Goal: Transaction & Acquisition: Download file/media

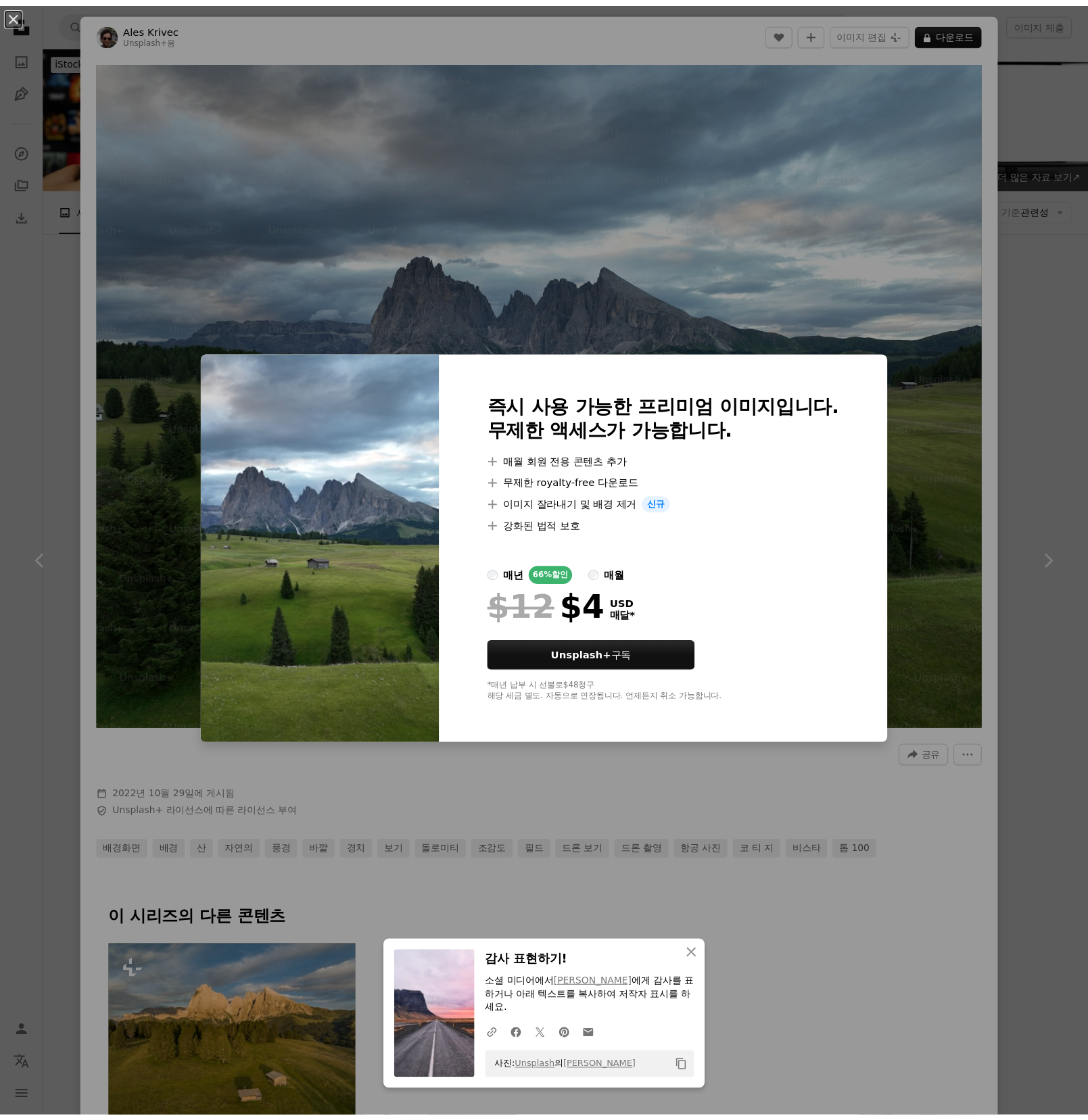
scroll to position [676, 0]
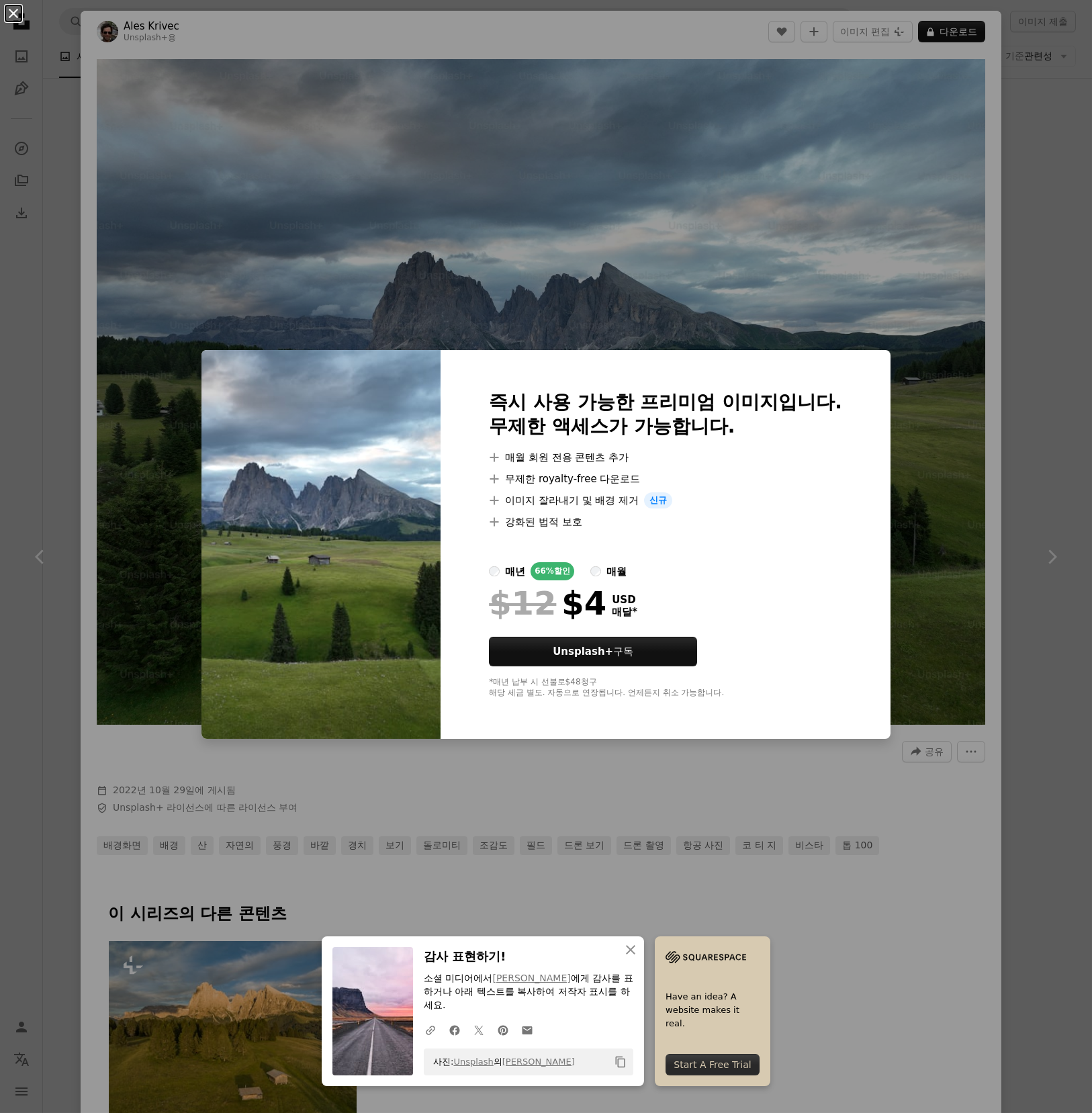
click at [8, 19] on button "An X shape" at bounding box center [13, 13] width 16 height 16
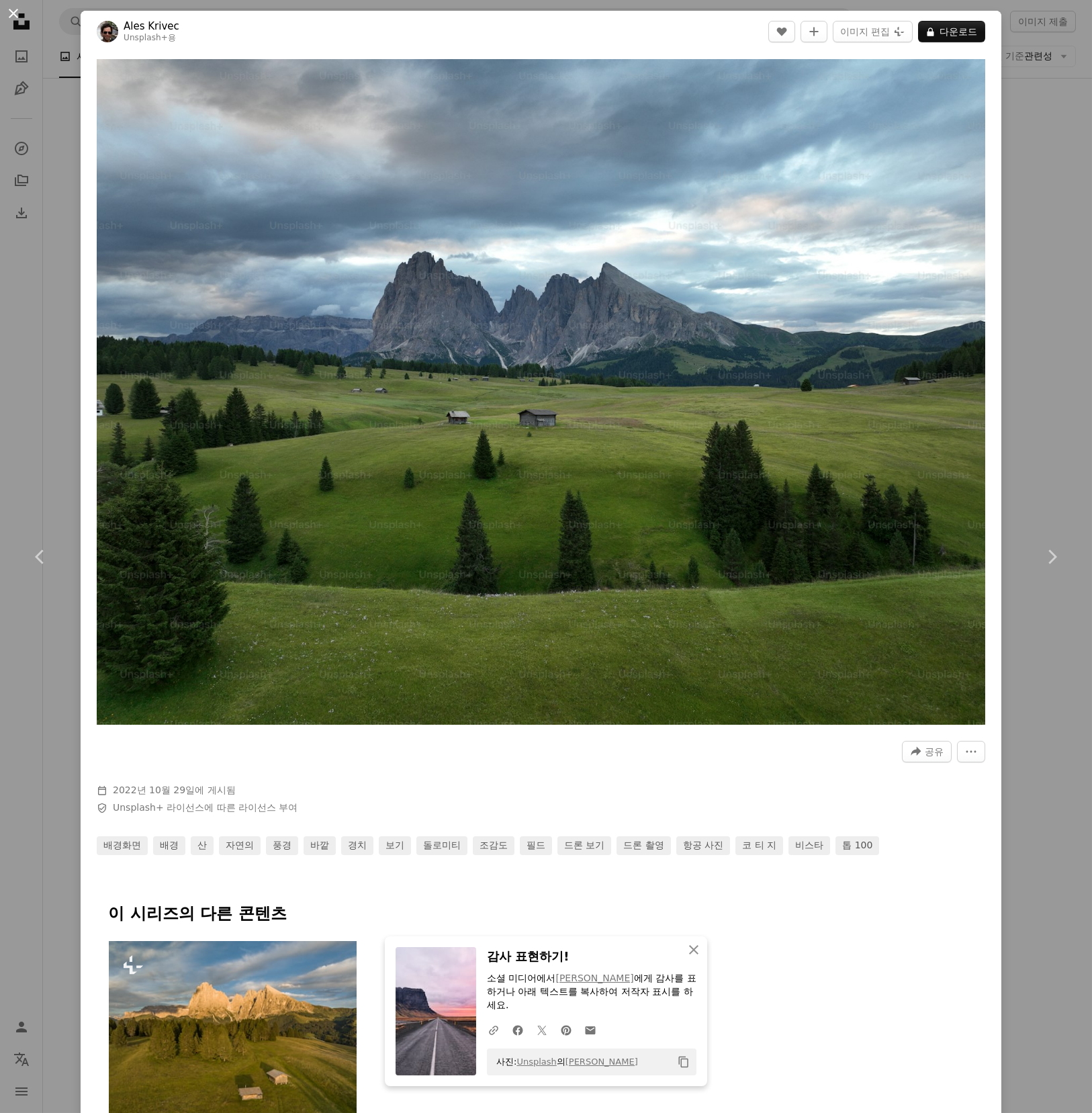
click at [13, 17] on button "An X shape" at bounding box center [13, 13] width 16 height 16
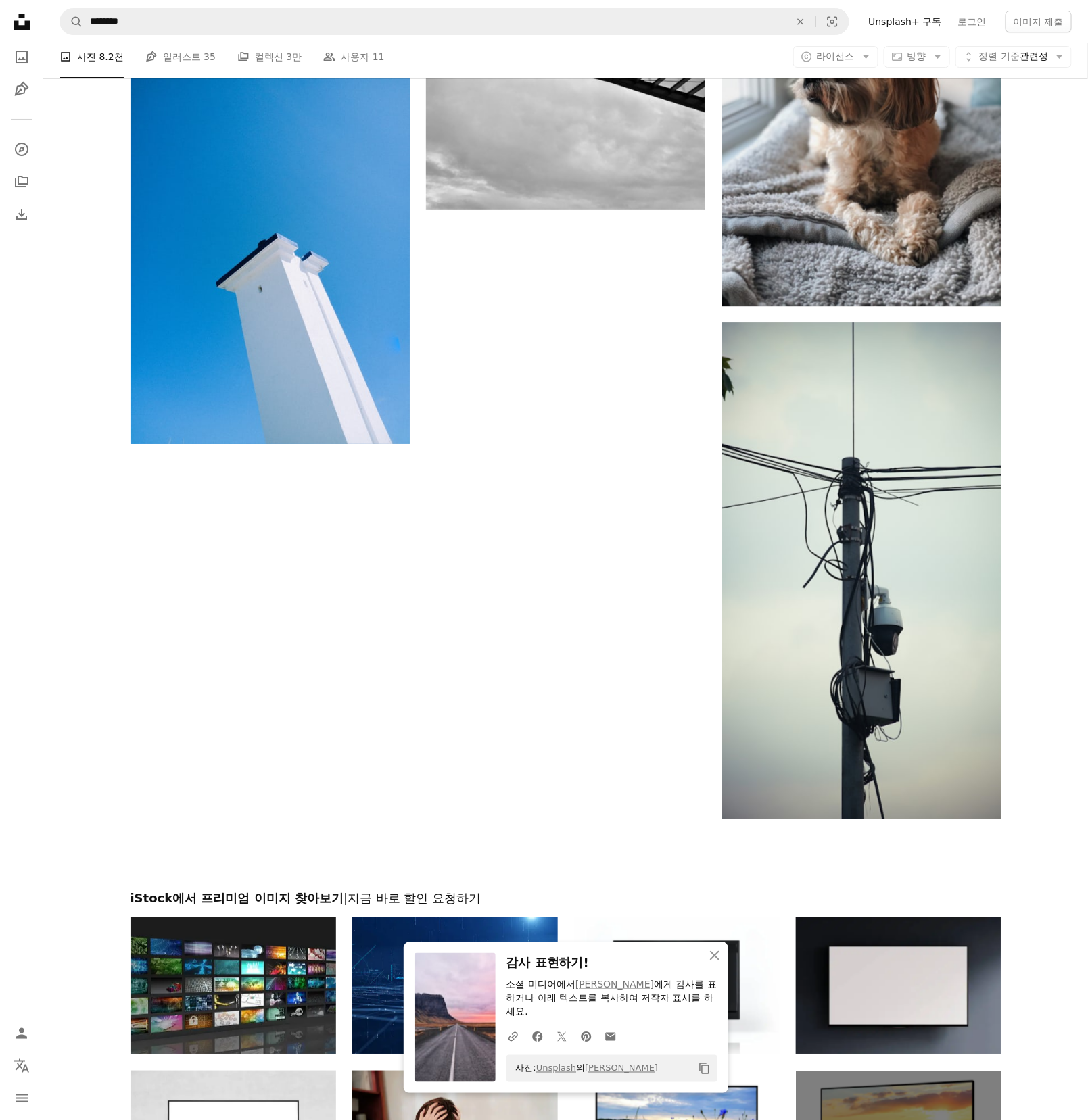
scroll to position [2028, 0]
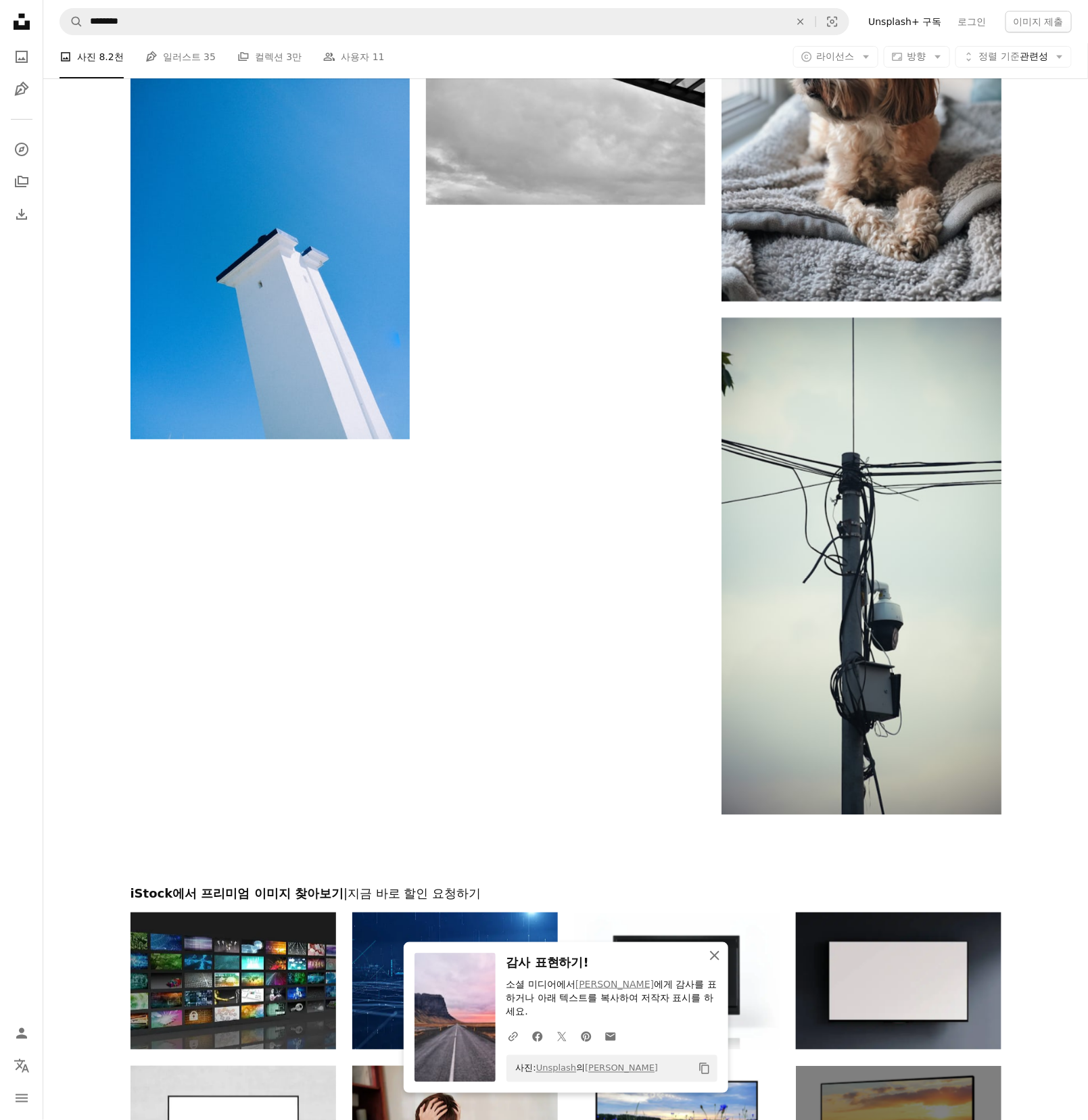
click at [712, 953] on icon "button" at bounding box center [714, 956] width 9 height 9
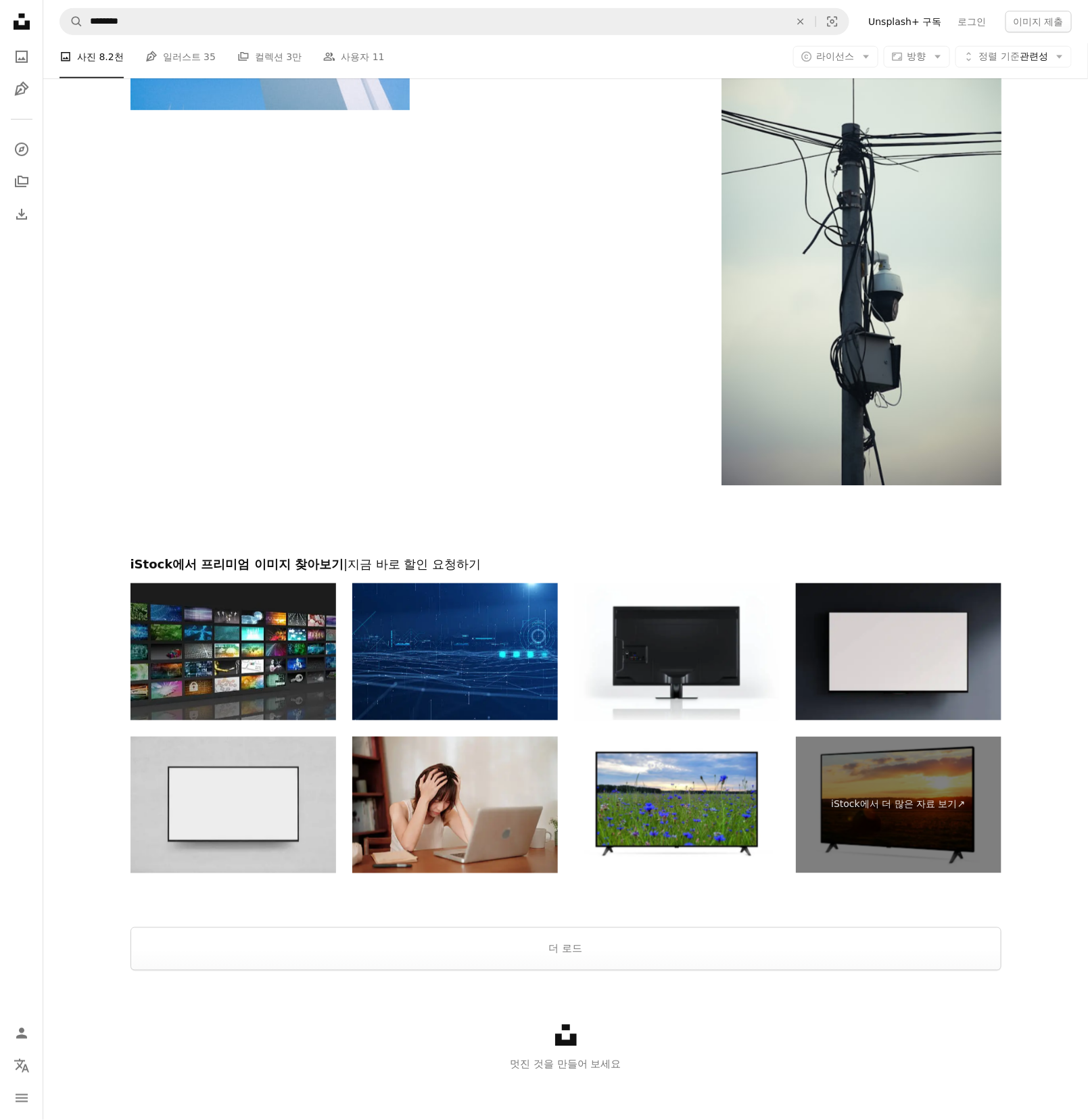
scroll to position [2370, 0]
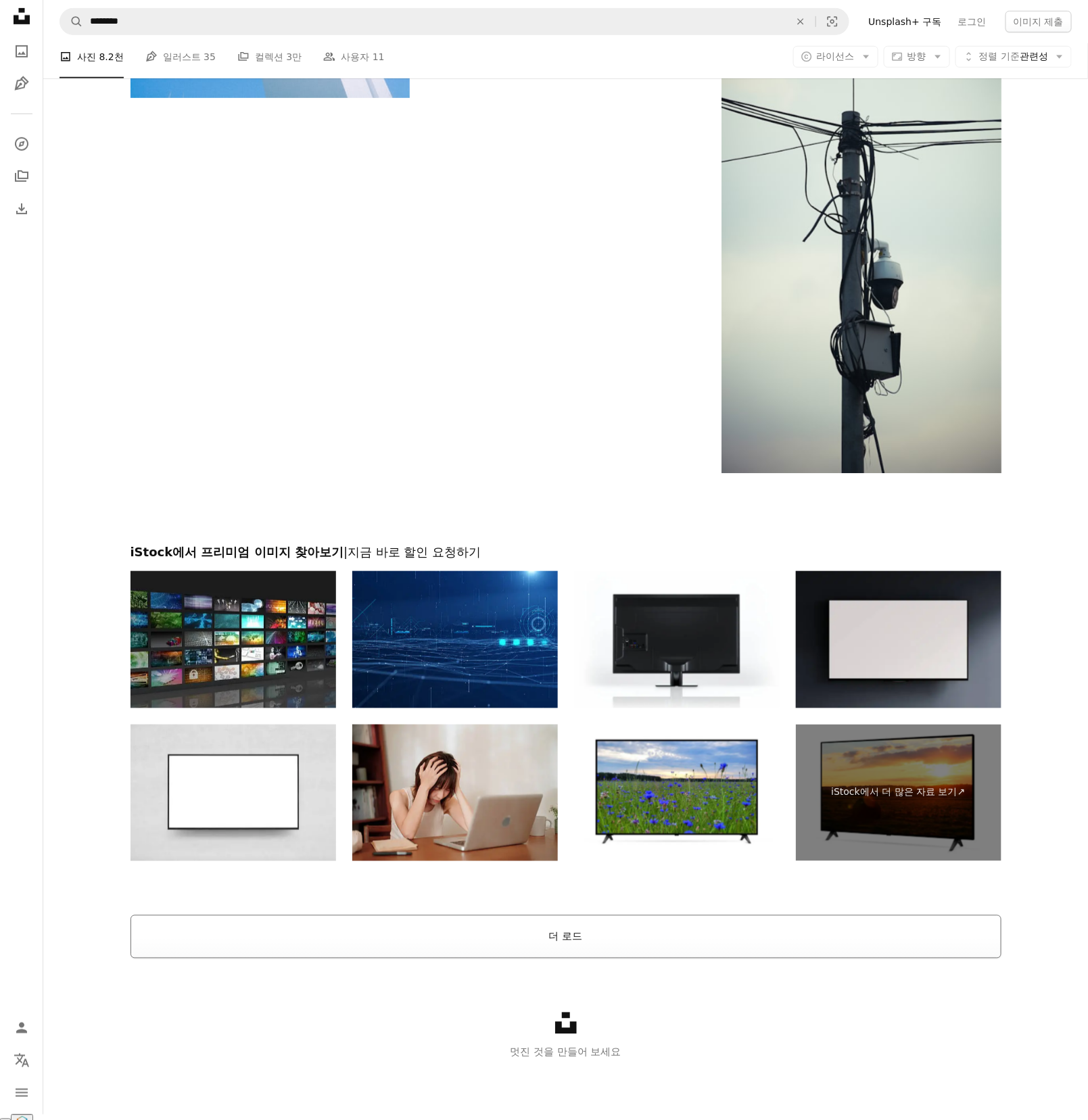
click at [309, 933] on button "더 로드" at bounding box center [565, 936] width 871 height 43
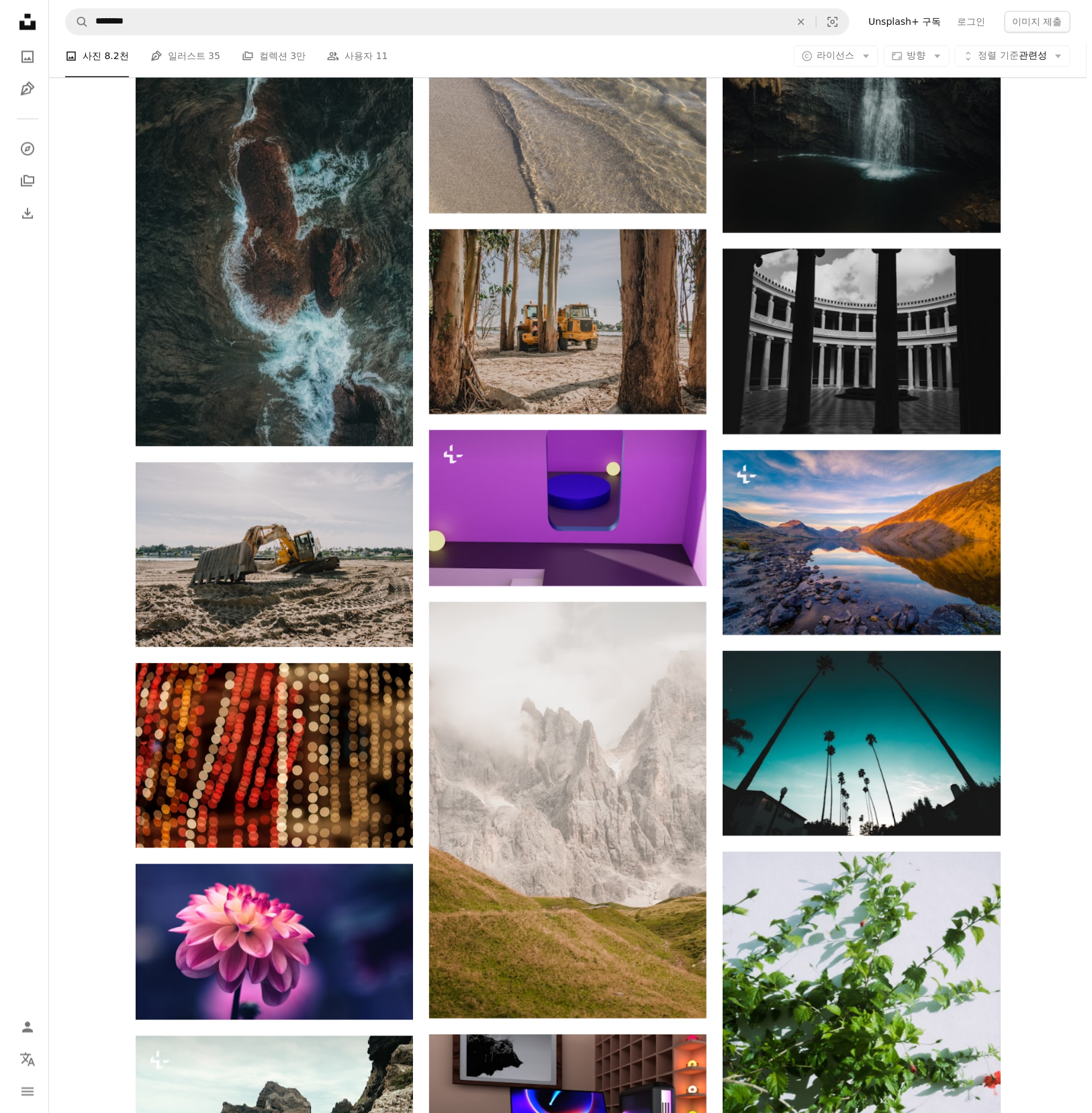
scroll to position [5414, 0]
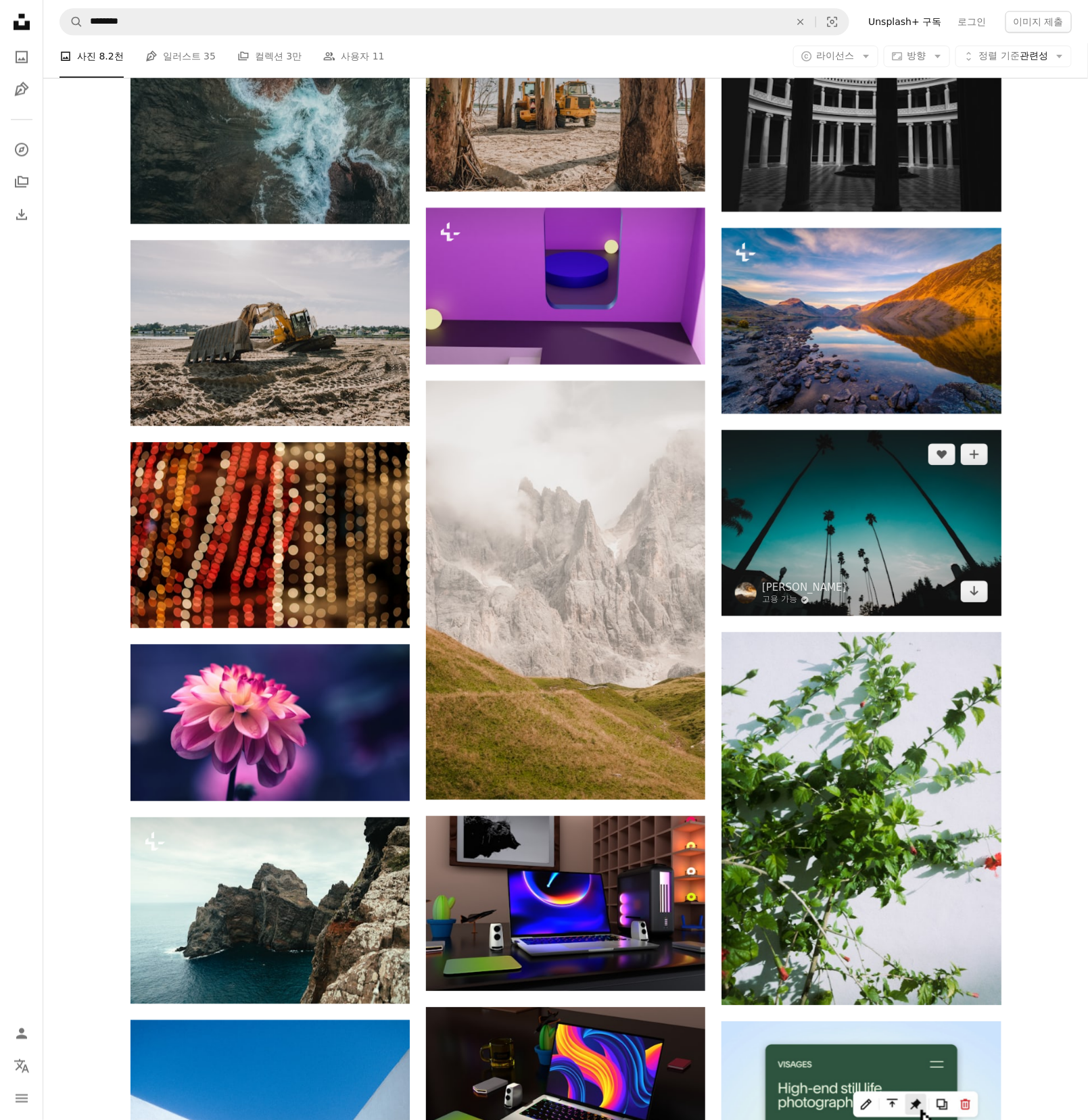
click at [820, 549] on img at bounding box center [861, 523] width 279 height 186
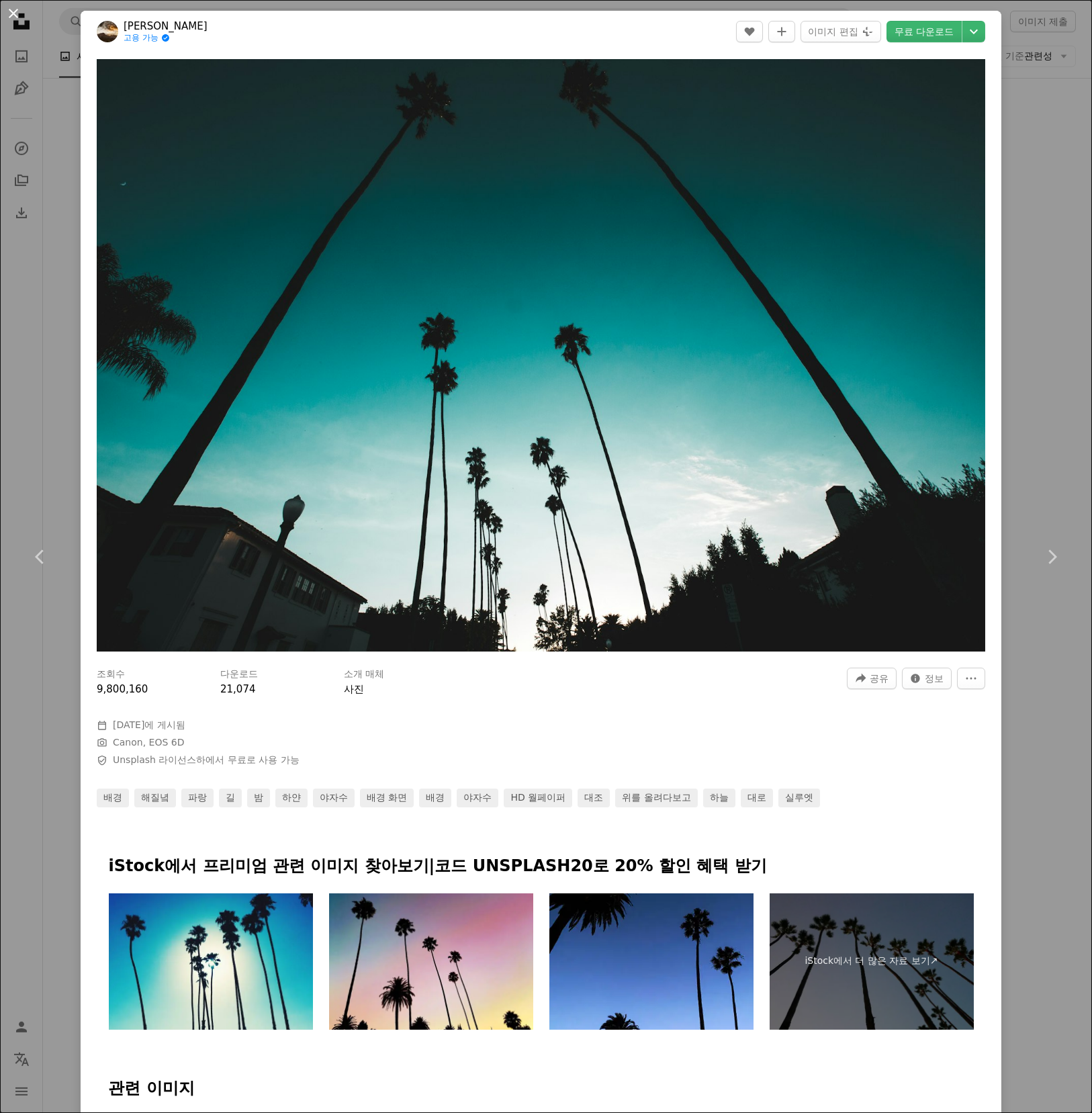
click at [12, 11] on button "An X shape" at bounding box center [13, 13] width 16 height 16
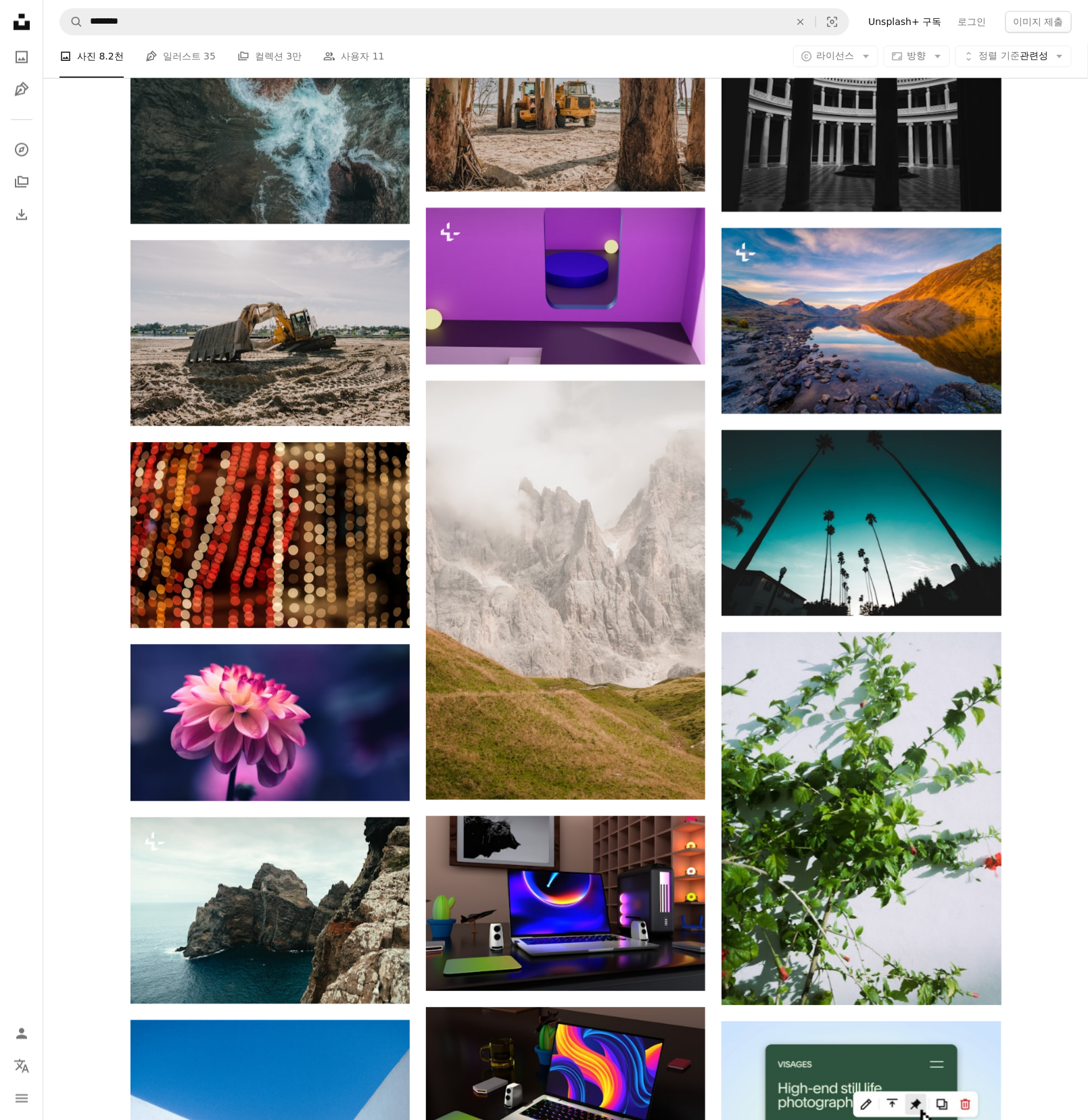
scroll to position [5073, 0]
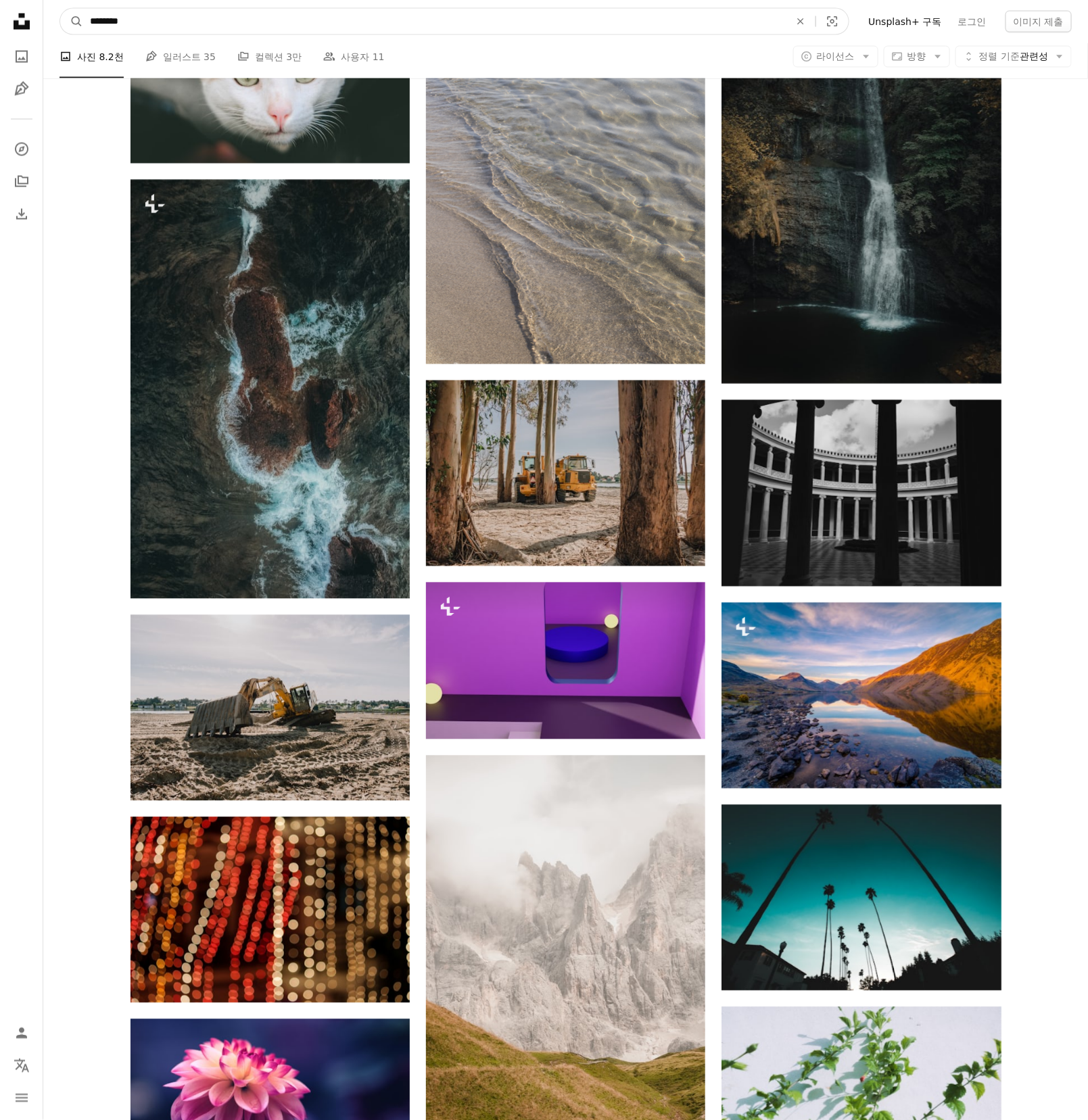
click at [275, 24] on input "********" at bounding box center [434, 21] width 703 height 26
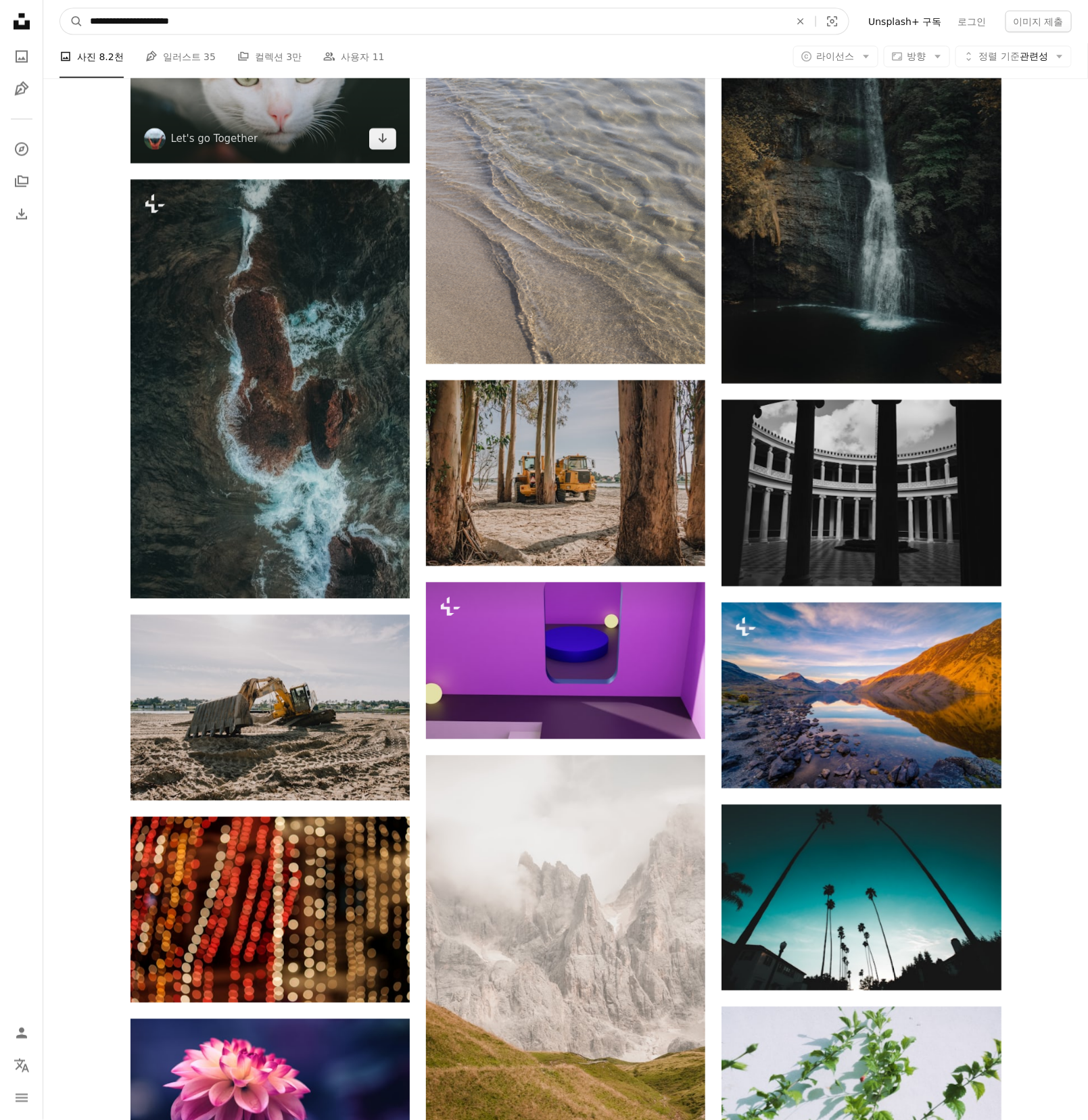
type input "**********"
click button "A magnifying glass" at bounding box center [71, 21] width 23 height 26
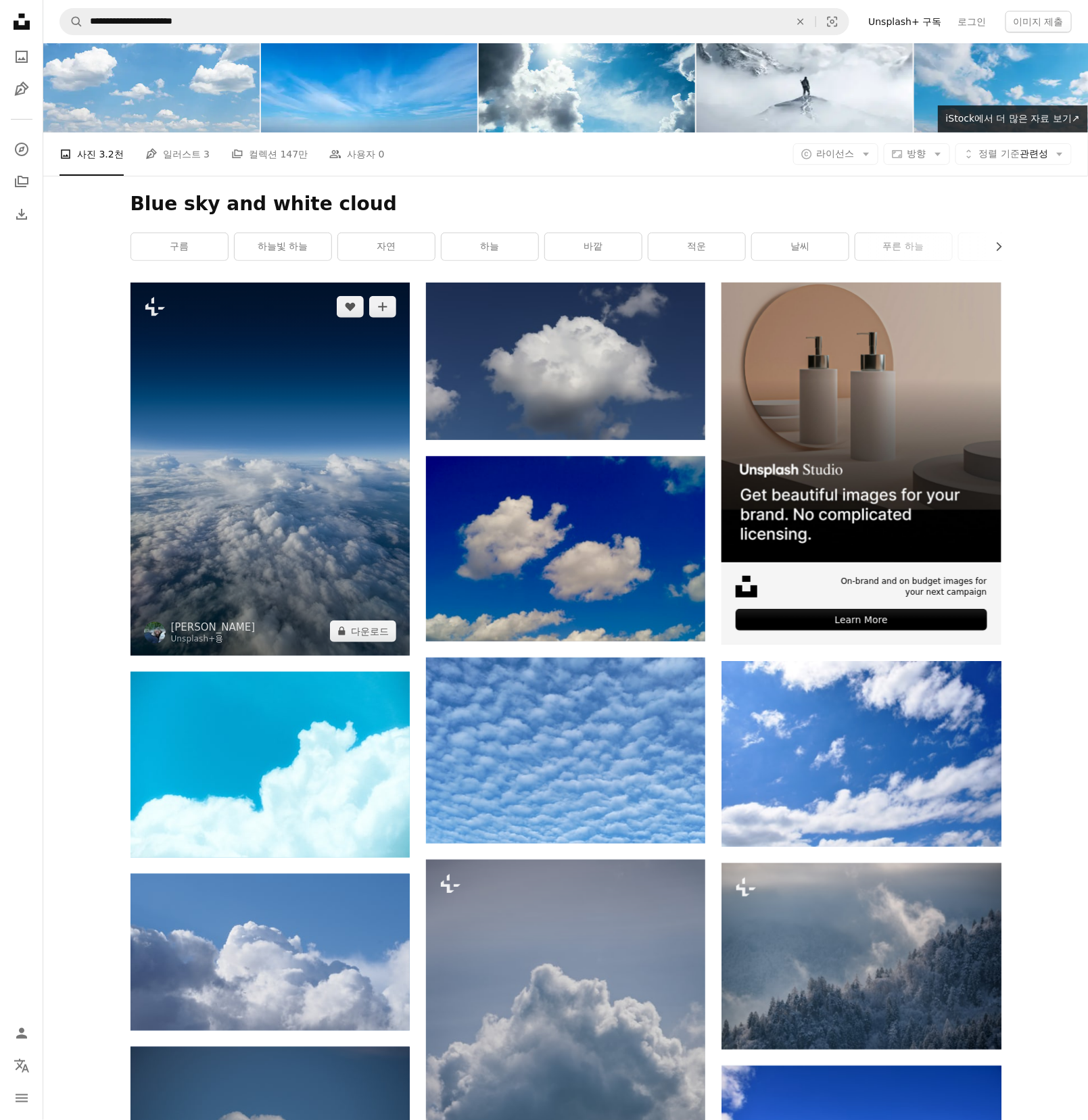
scroll to position [75, 0]
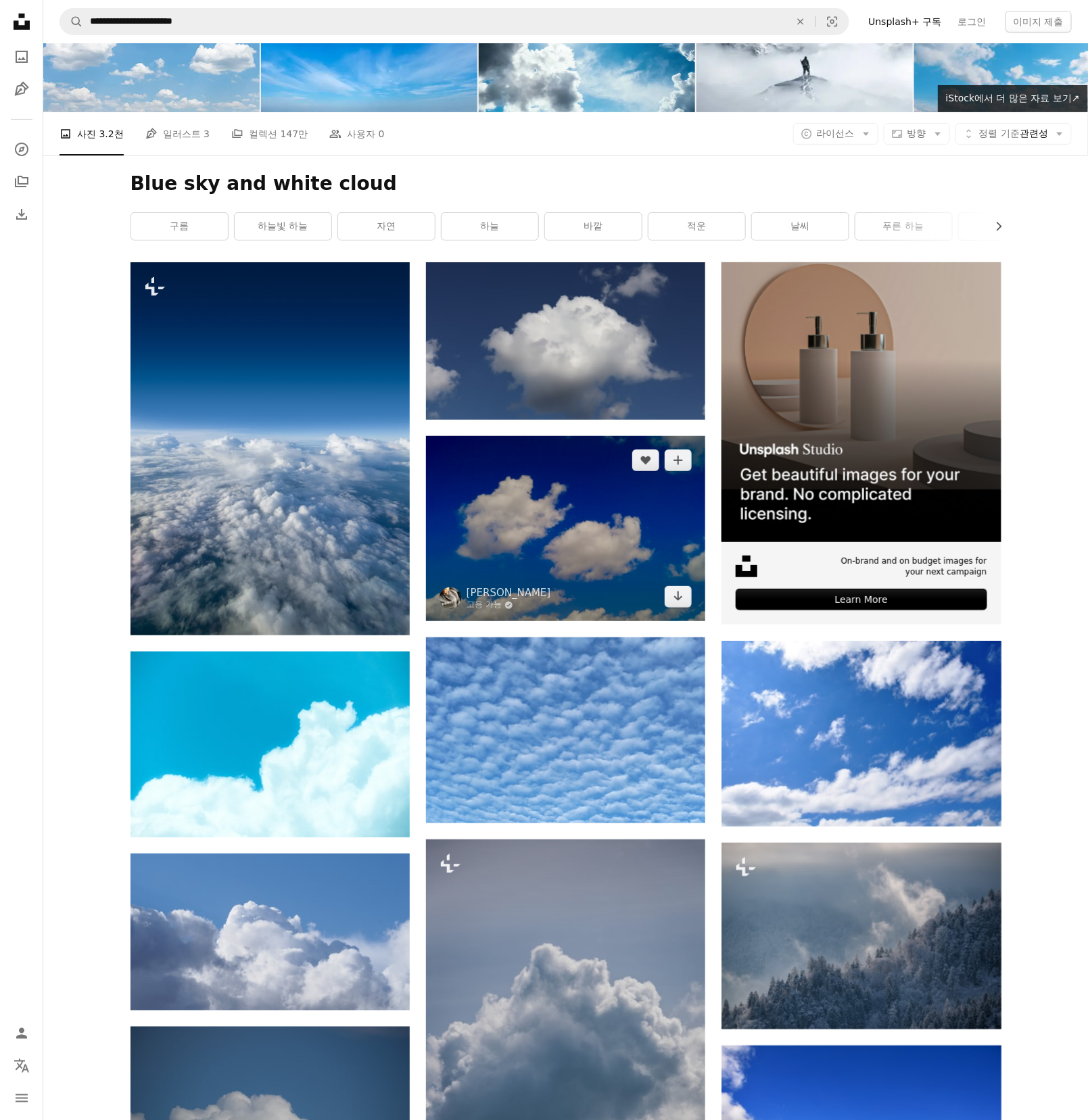
click at [558, 556] on img at bounding box center [566, 528] width 279 height 185
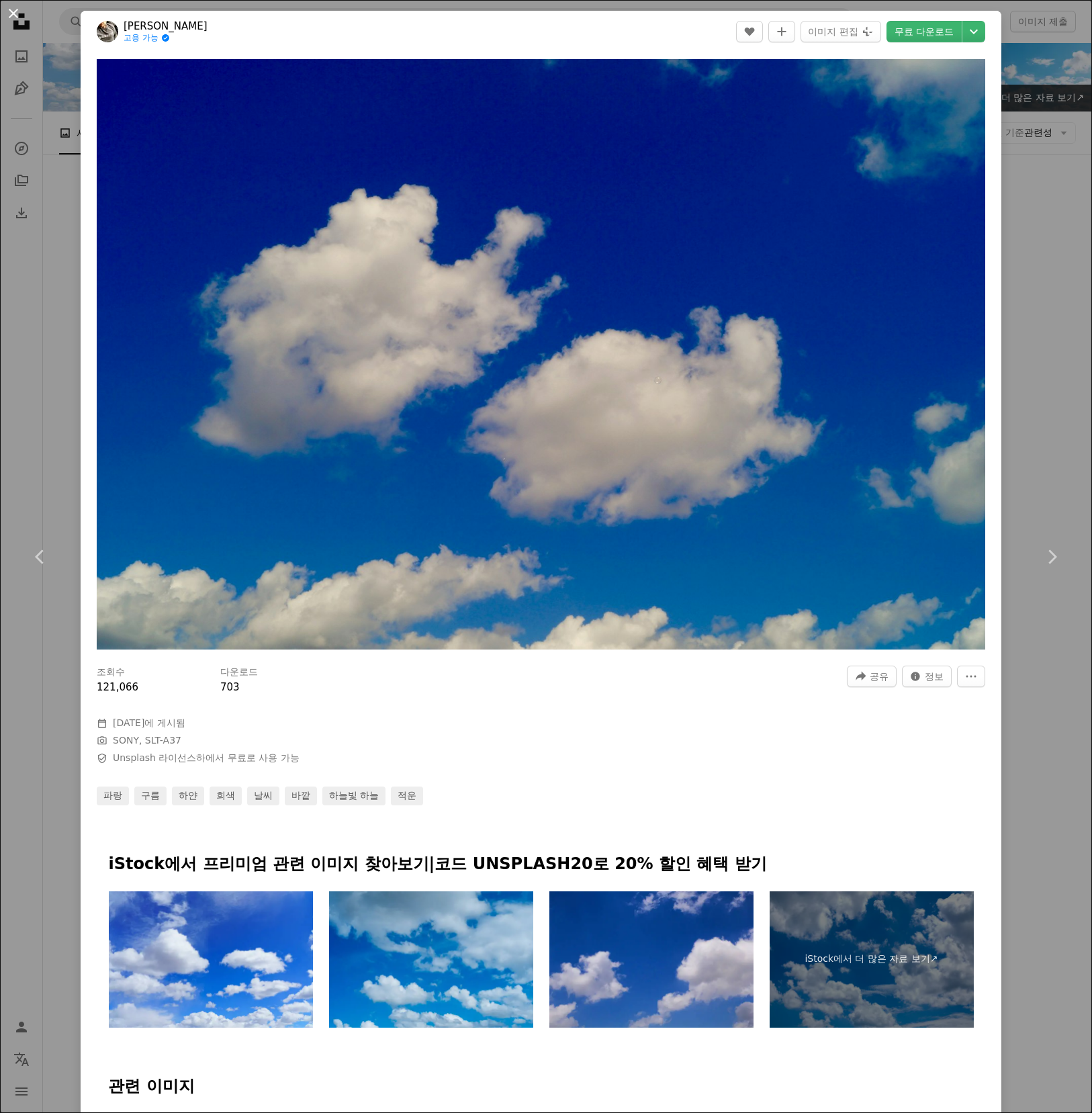
click at [10, 16] on button "An X shape" at bounding box center [13, 13] width 16 height 16
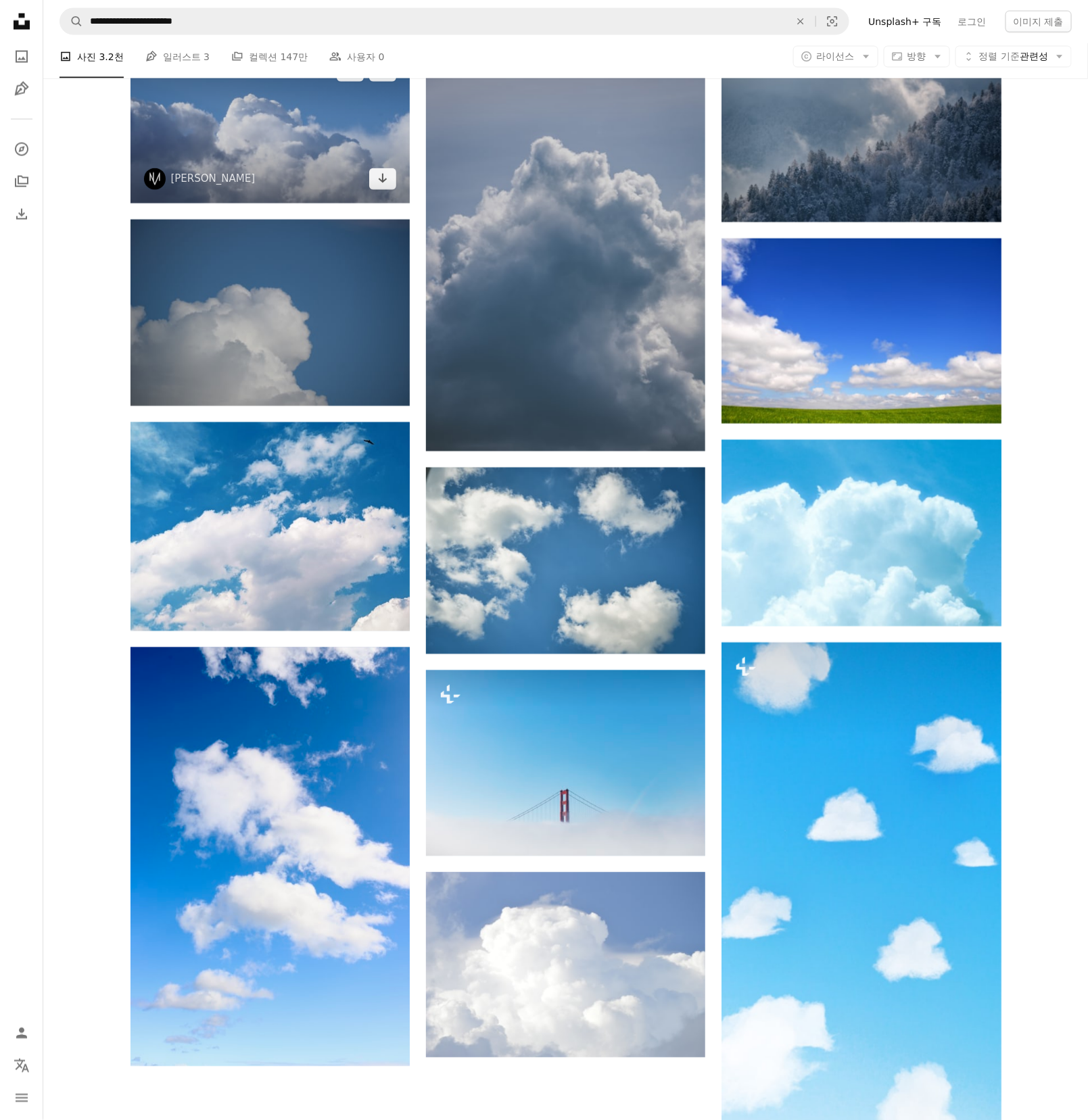
scroll to position [901, 0]
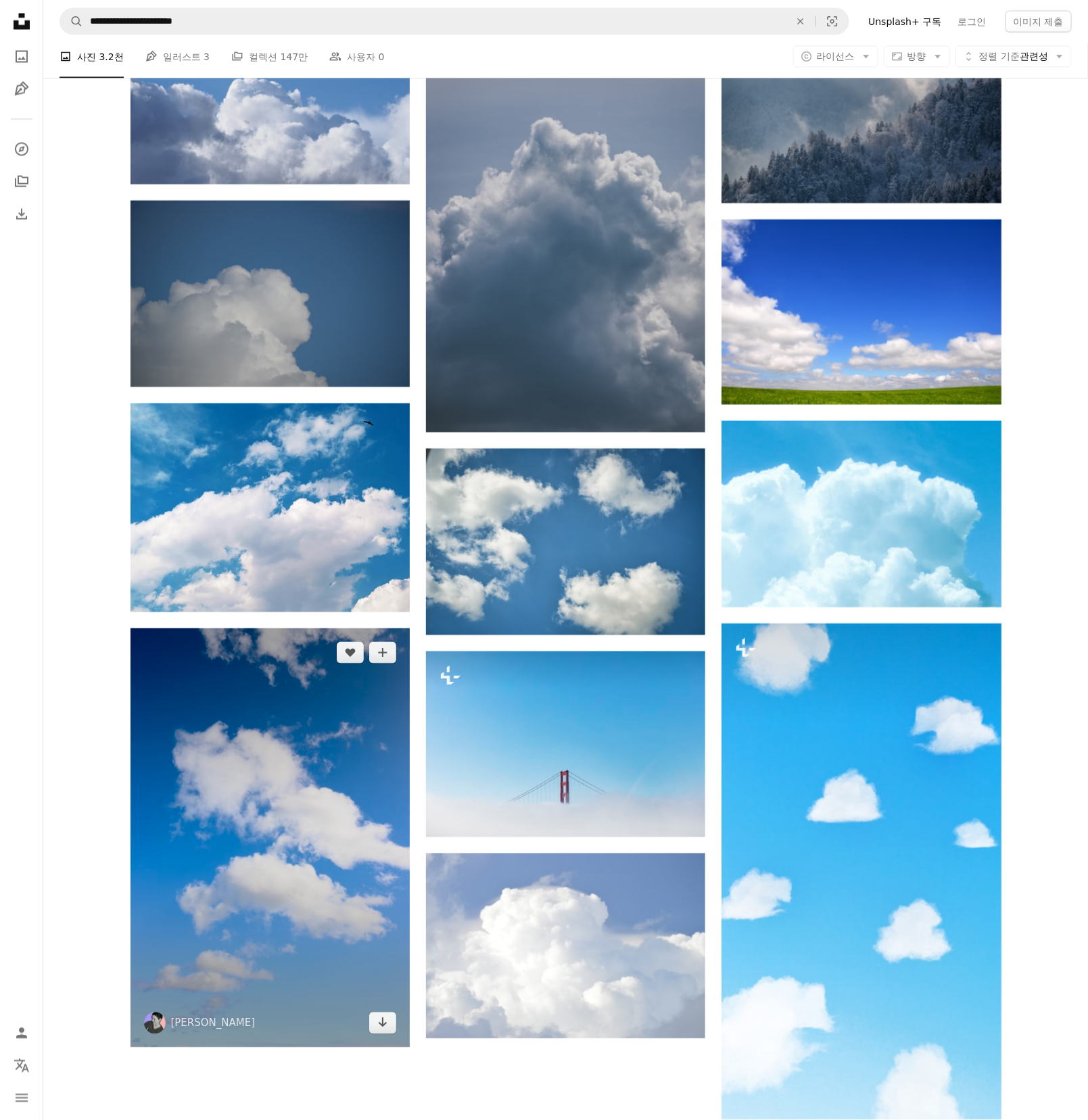
click at [256, 897] on img at bounding box center [270, 838] width 279 height 419
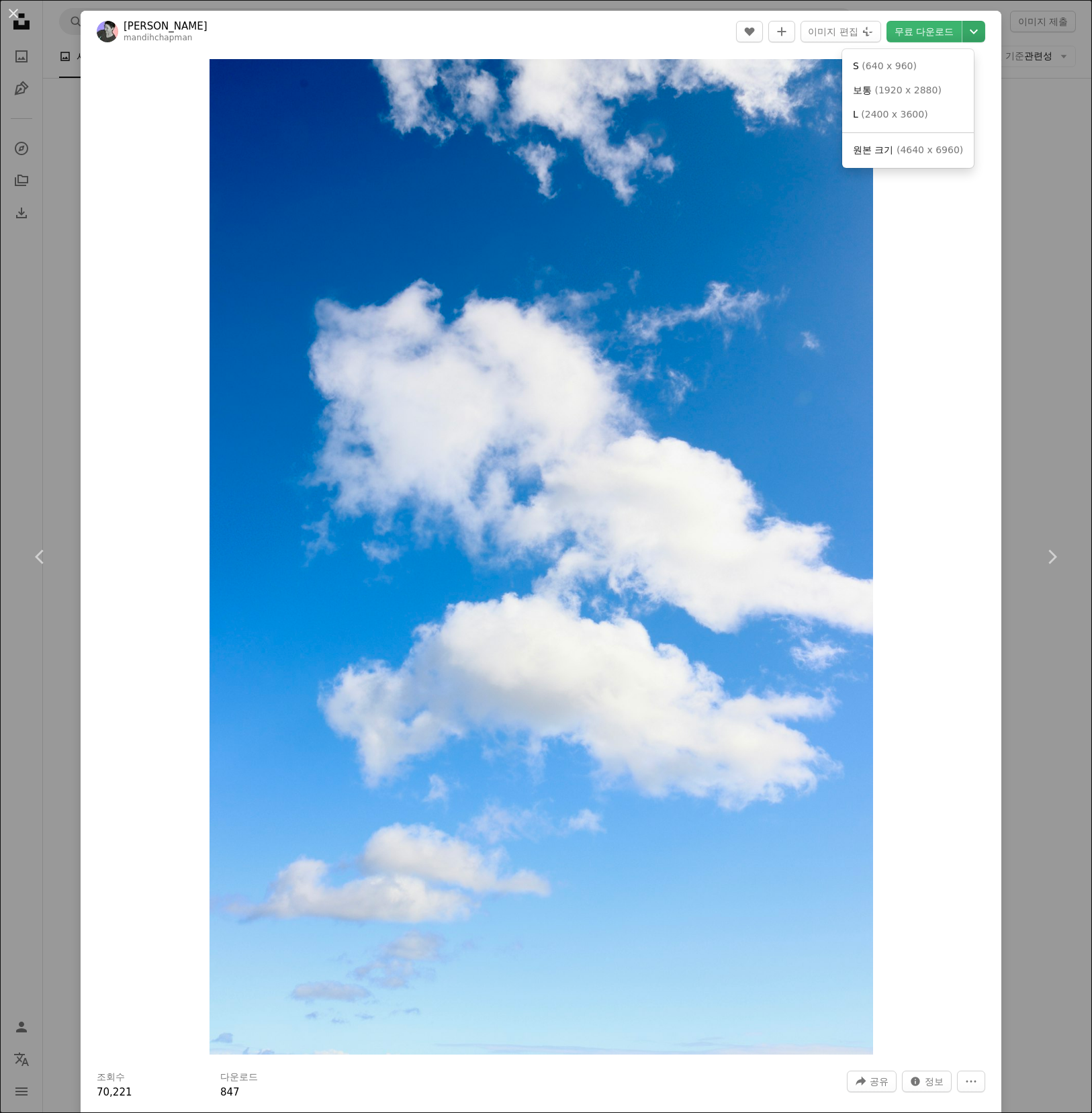
click at [964, 37] on icon "Chevron down" at bounding box center [974, 31] width 22 height 16
click at [913, 154] on span "( 4640 x 6960 )" at bounding box center [930, 150] width 66 height 11
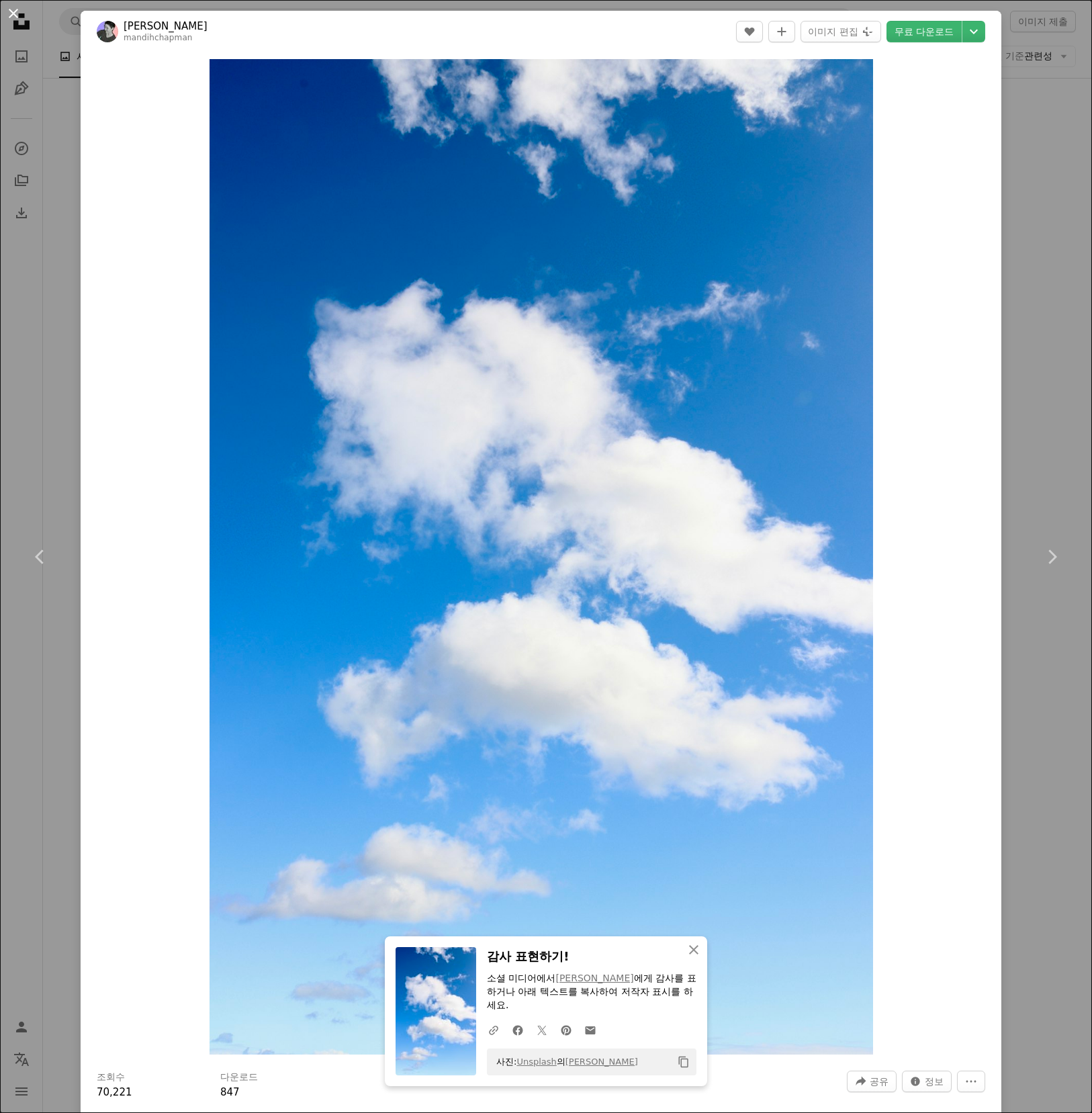
click at [16, 15] on button "An X shape" at bounding box center [13, 13] width 16 height 16
